Goal: Transaction & Acquisition: Book appointment/travel/reservation

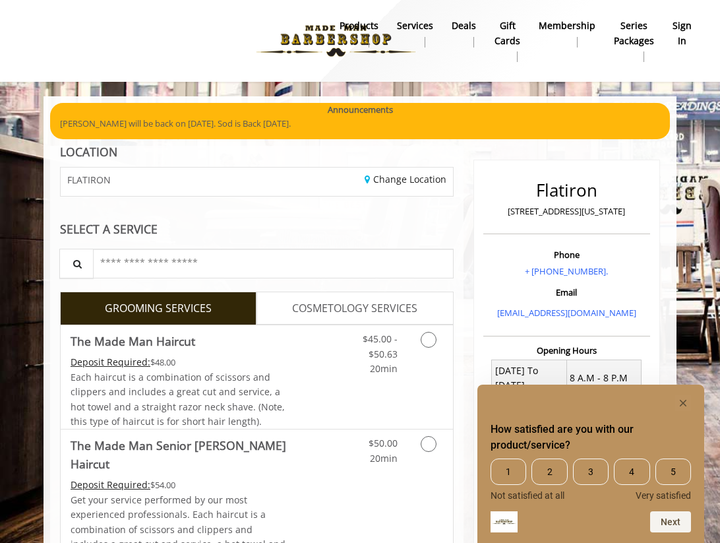
click at [691, 401] on rect "Hide survey" at bounding box center [683, 403] width 16 height 16
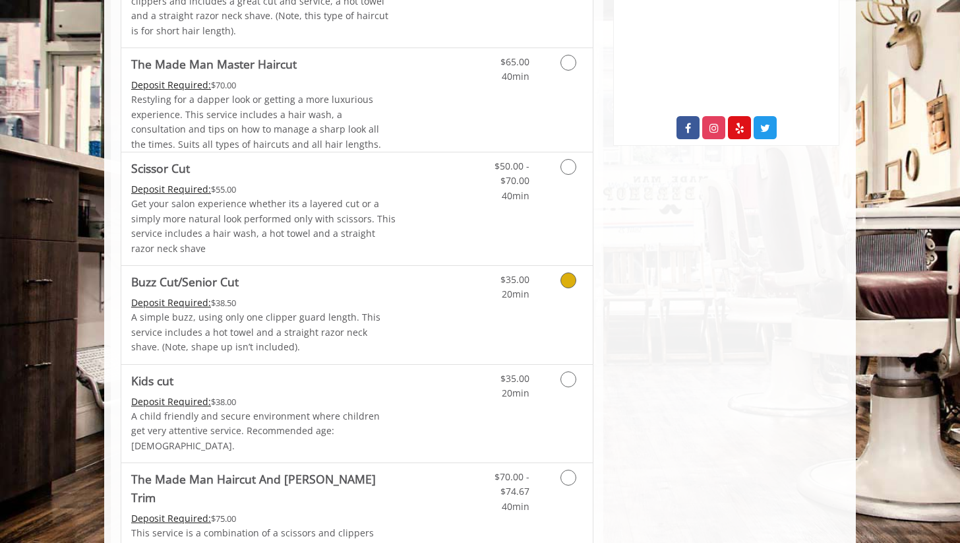
scroll to position [518, 0]
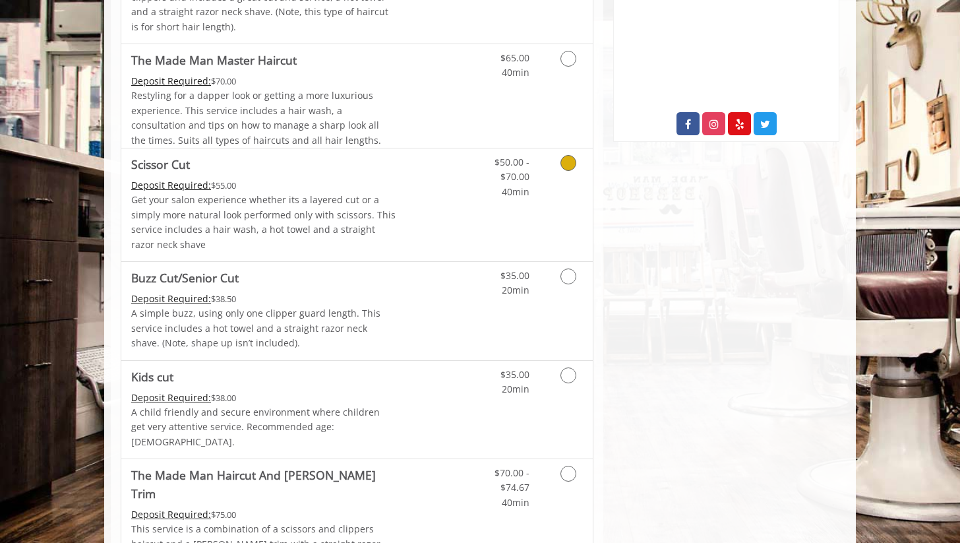
click at [557, 168] on link "Grooming services" at bounding box center [566, 173] width 34 height 51
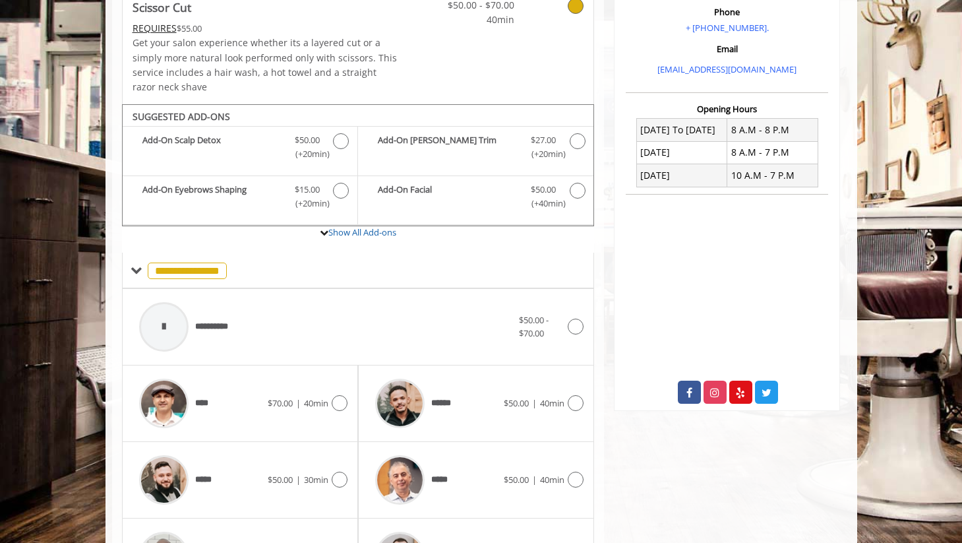
scroll to position [231, 0]
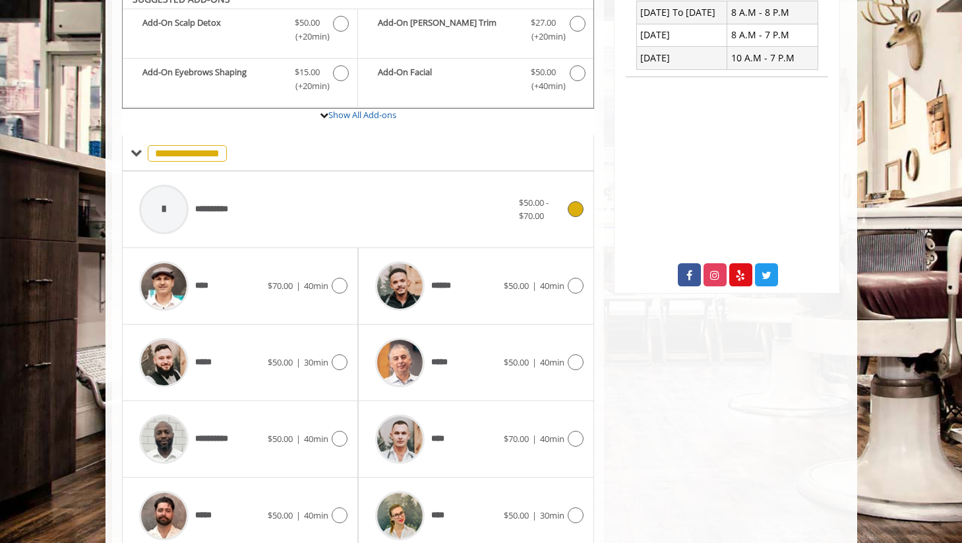
click at [538, 212] on span "$50.00 - $70.00" at bounding box center [534, 210] width 30 height 26
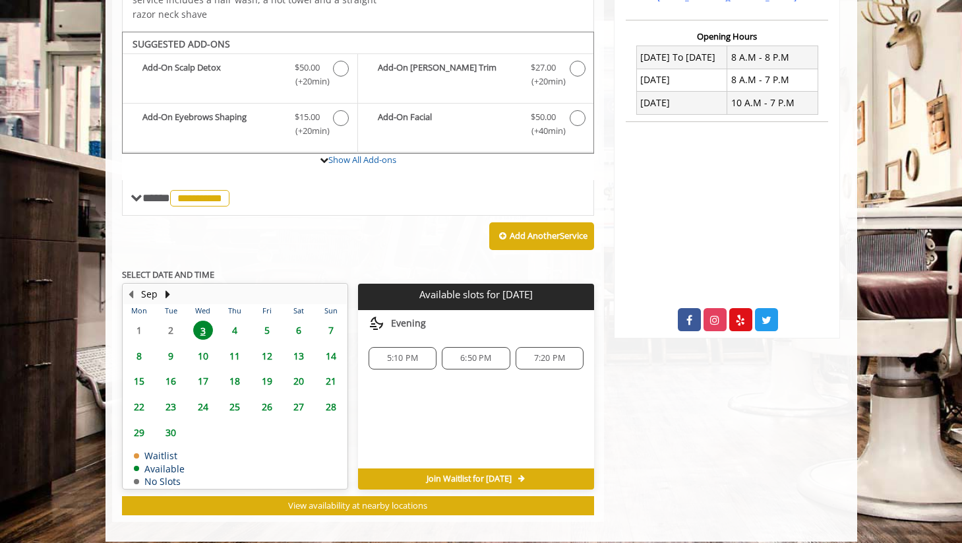
scroll to position [319, 0]
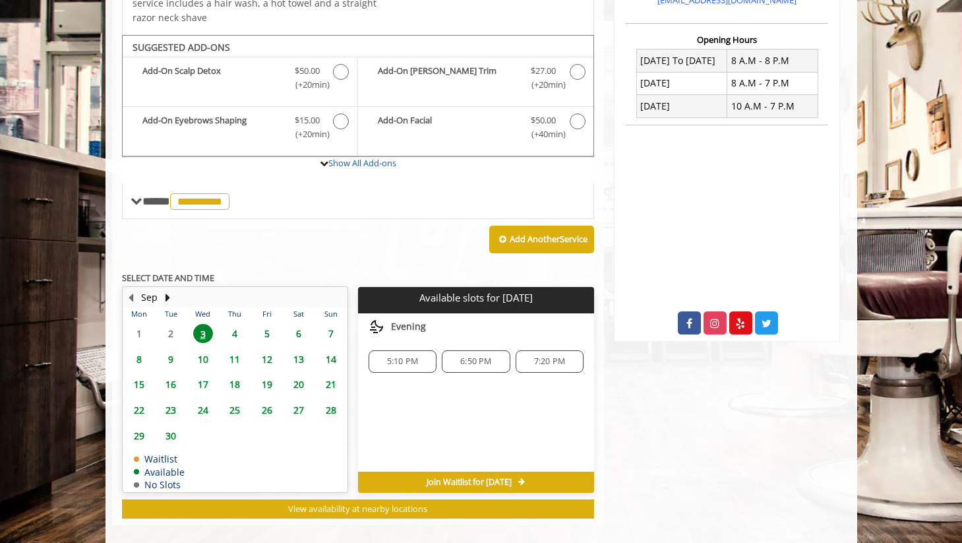
click at [407, 363] on span "5:10 PM" at bounding box center [402, 361] width 31 height 11
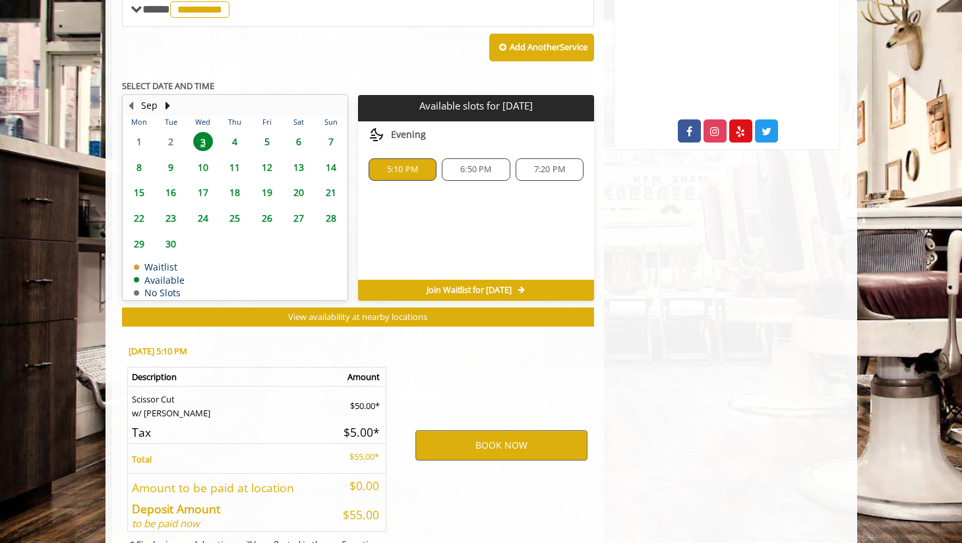
scroll to position [572, 0]
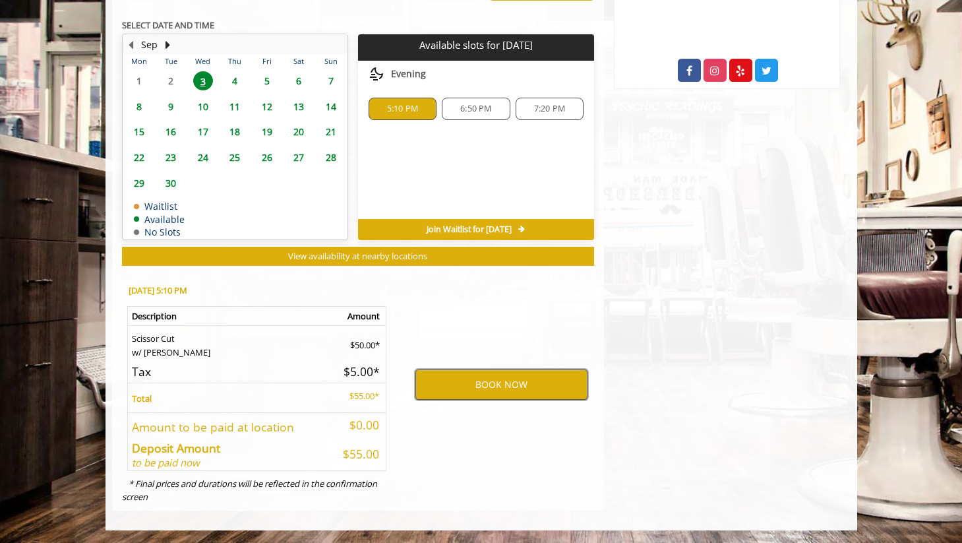
click at [542, 382] on button "BOOK NOW" at bounding box center [502, 384] width 172 height 30
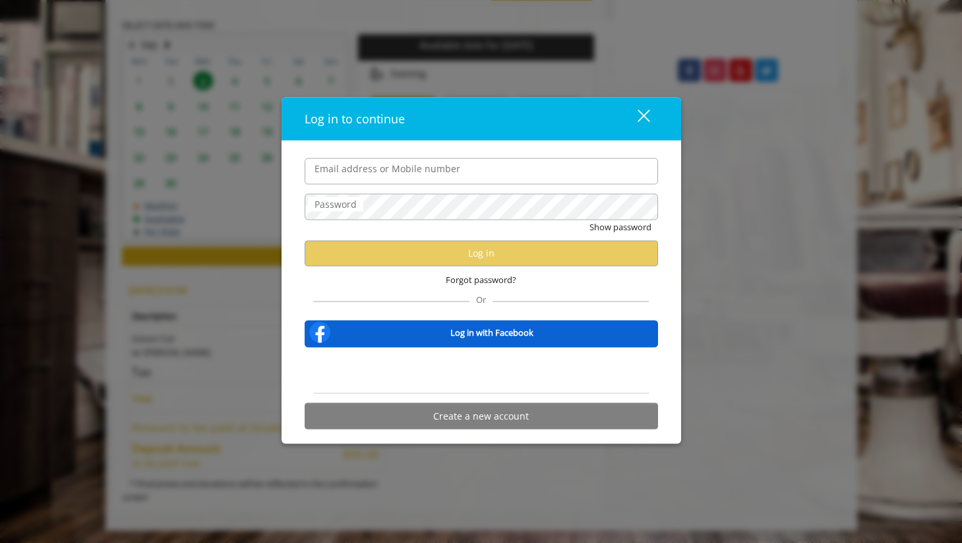
type input "**********"
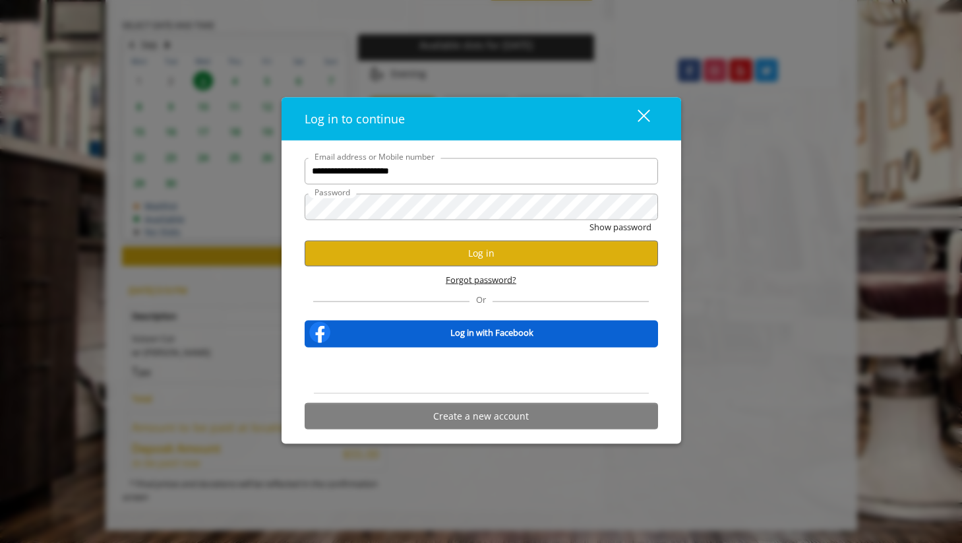
scroll to position [0, 0]
click at [491, 255] on button "Log in" at bounding box center [482, 253] width 354 height 26
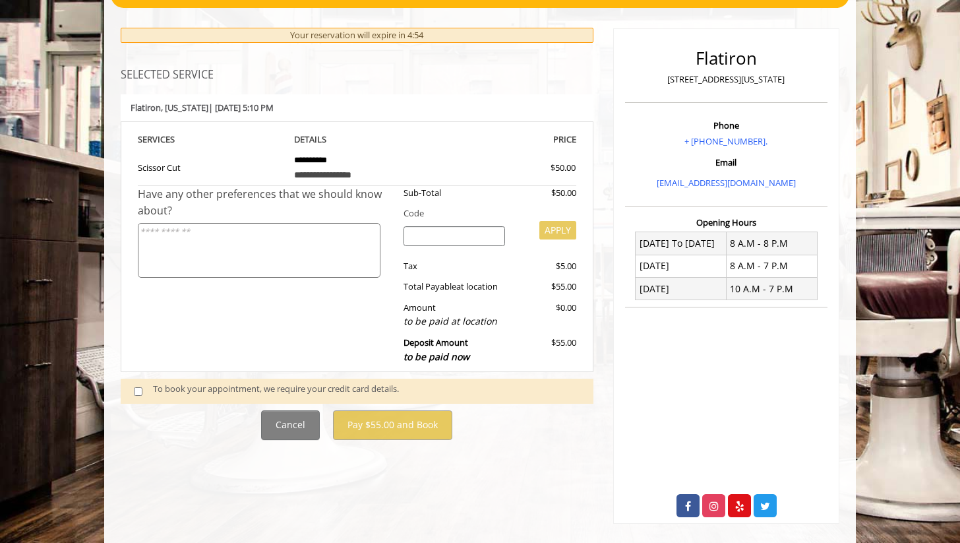
scroll to position [137, 0]
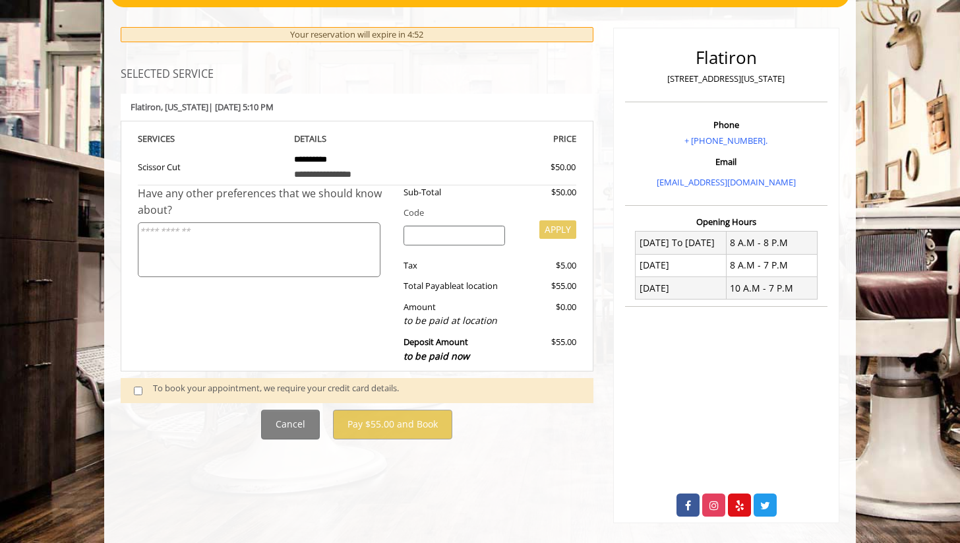
click at [278, 254] on textarea at bounding box center [259, 249] width 243 height 55
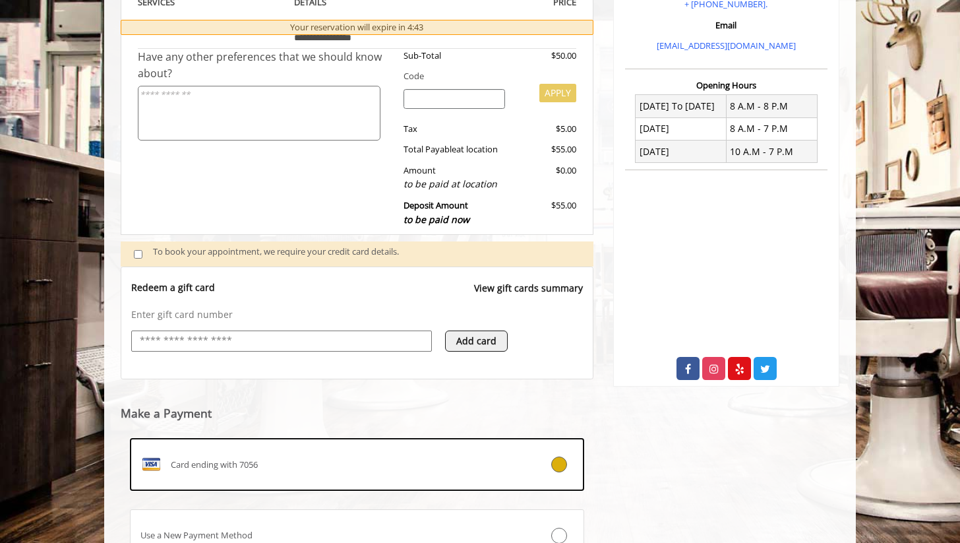
scroll to position [305, 0]
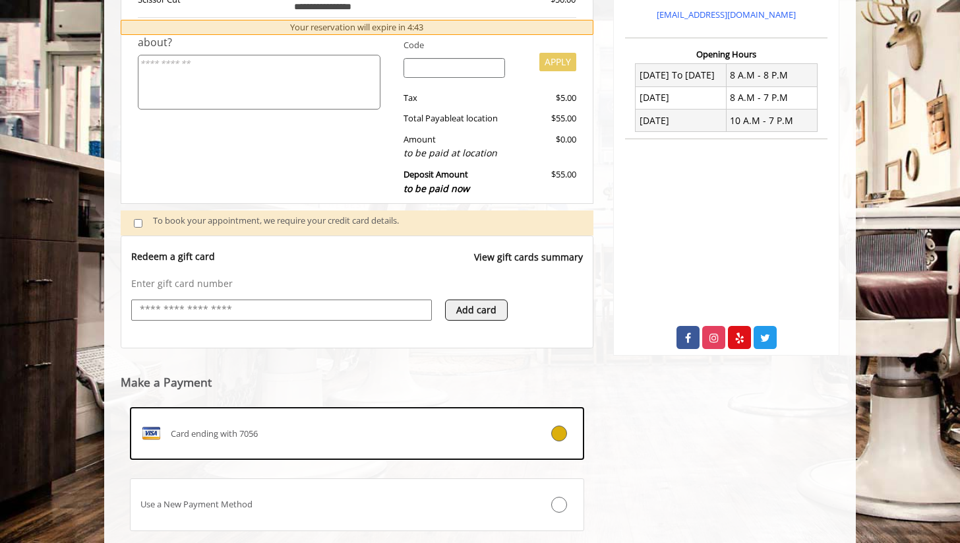
click at [303, 309] on input "text" at bounding box center [282, 310] width 286 height 16
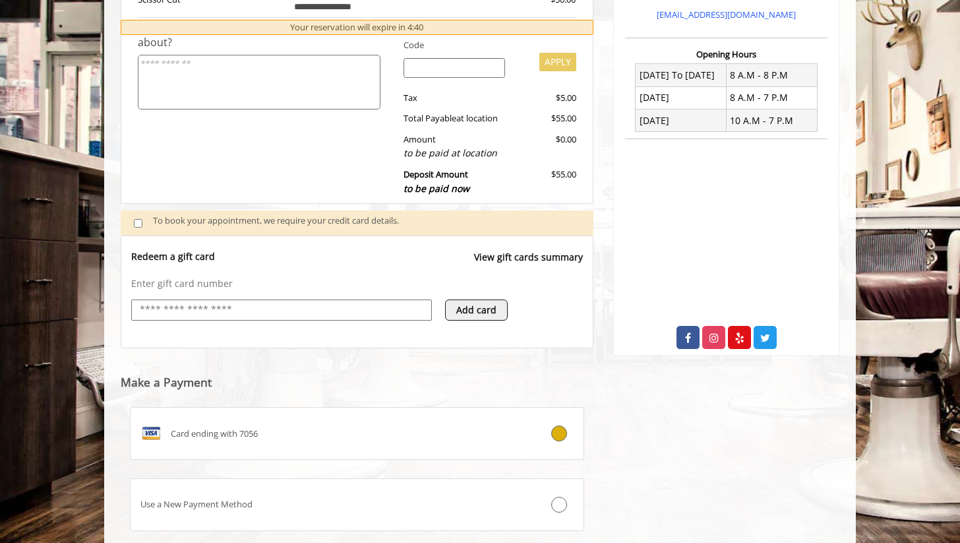
type input "**********"
click at [560, 319] on div "Add card" at bounding box center [520, 316] width 150 height 34
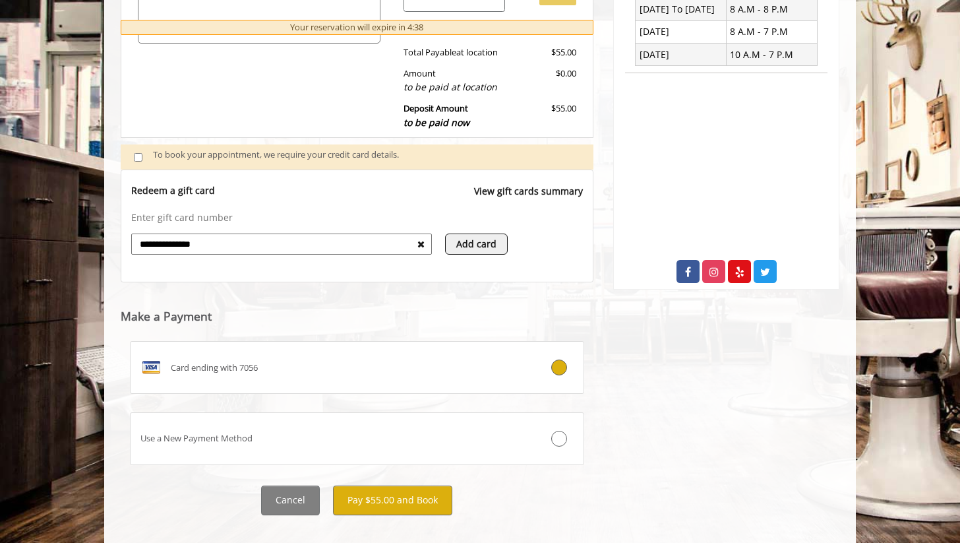
scroll to position [389, 0]
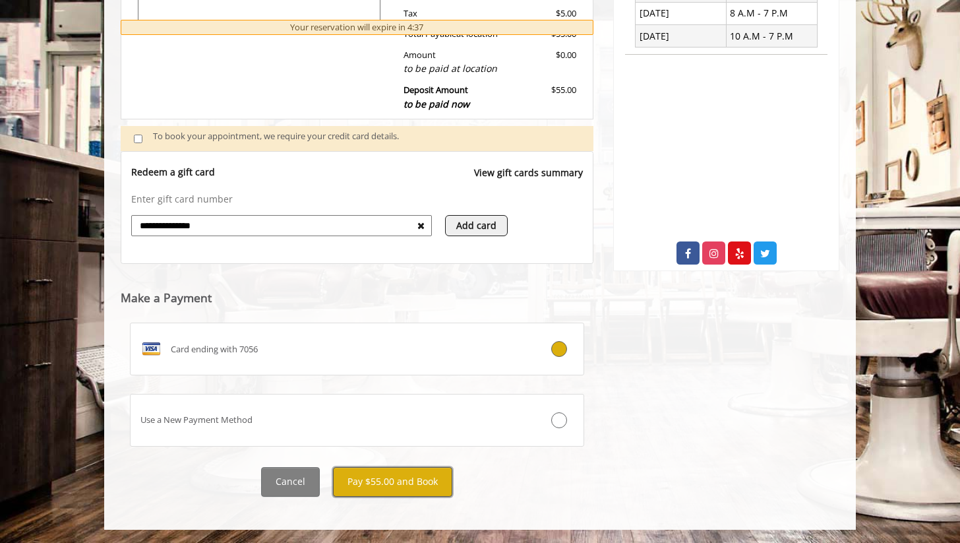
click at [404, 481] on button "Pay $55.00 and Book" at bounding box center [392, 482] width 119 height 30
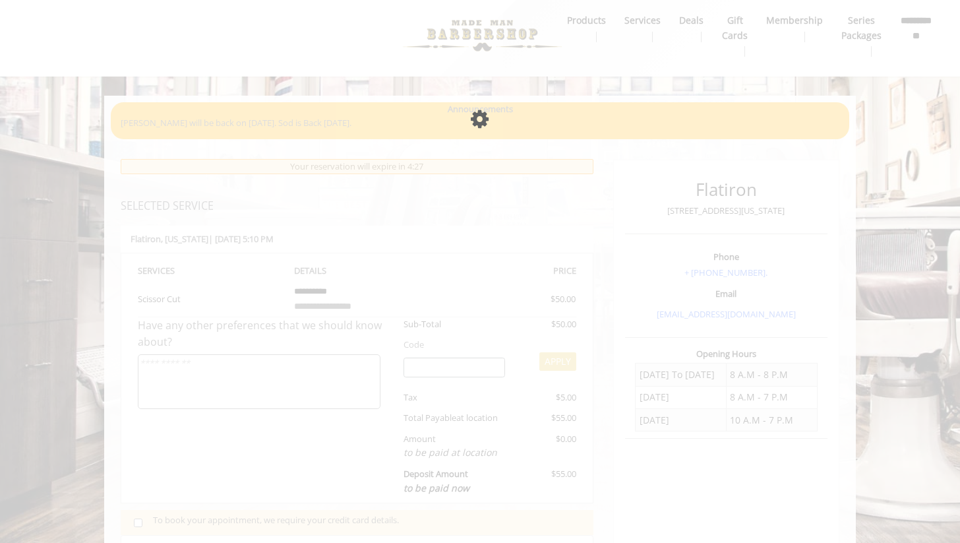
scroll to position [0, 0]
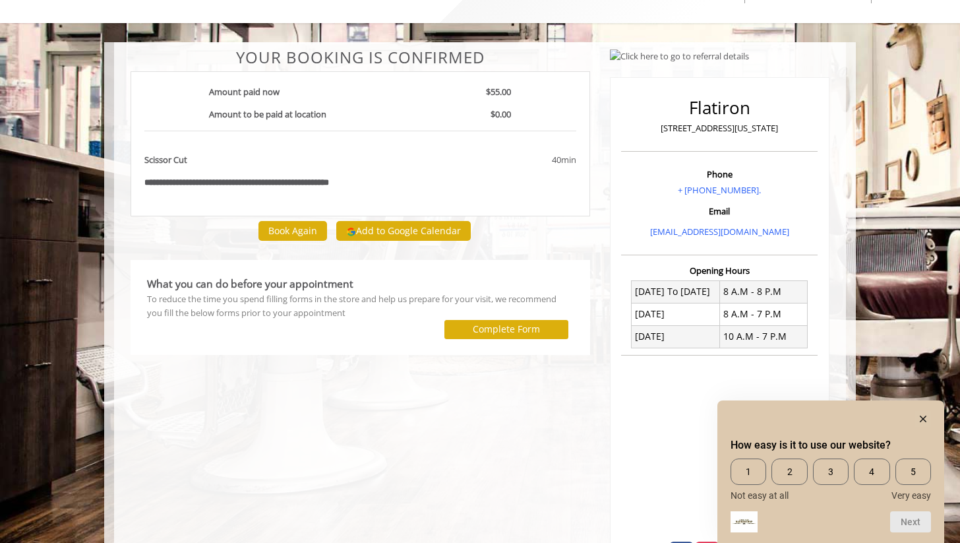
scroll to position [61, 0]
